Goal: Transaction & Acquisition: Purchase product/service

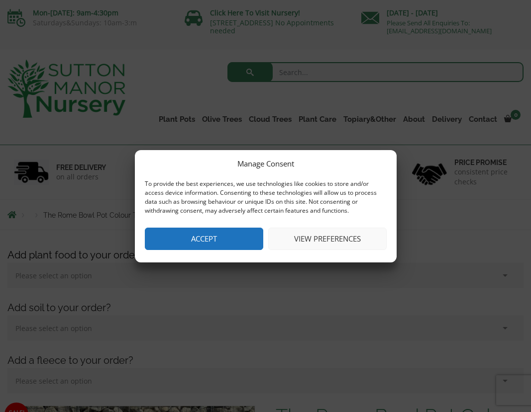
click at [338, 238] on button "View preferences" at bounding box center [327, 239] width 118 height 22
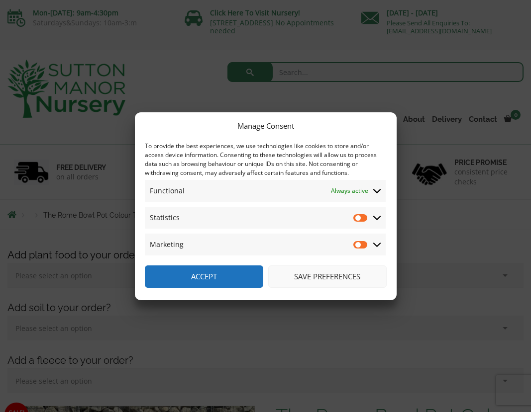
click at [239, 275] on button "Accept" at bounding box center [204, 277] width 118 height 22
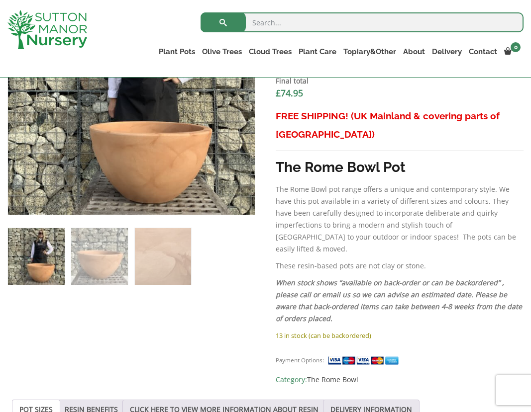
scroll to position [422, 0]
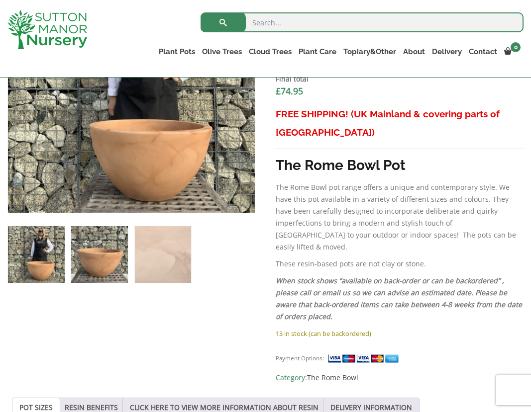
click at [90, 257] on img at bounding box center [99, 254] width 57 height 57
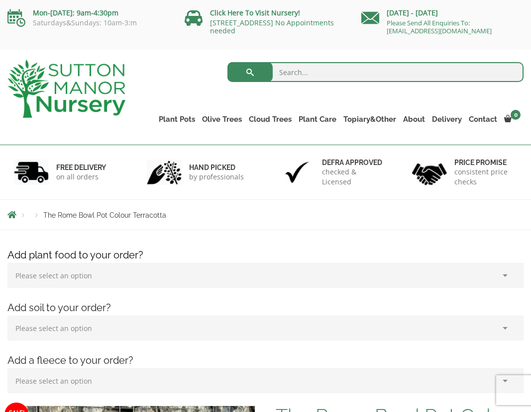
scroll to position [0, 0]
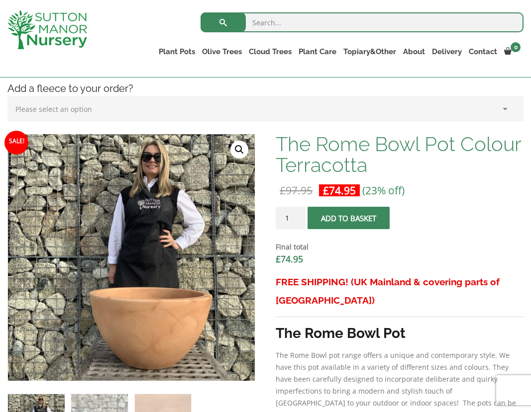
scroll to position [256, 0]
